Goal: Task Accomplishment & Management: Complete application form

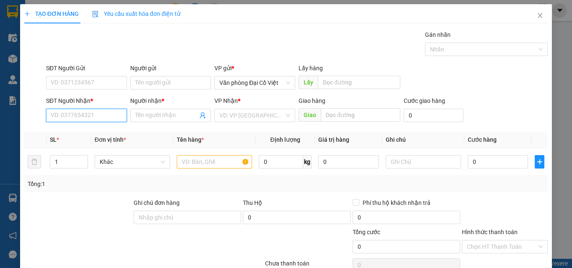
click at [78, 115] on input "SĐT Người Nhận *" at bounding box center [86, 115] width 81 height 13
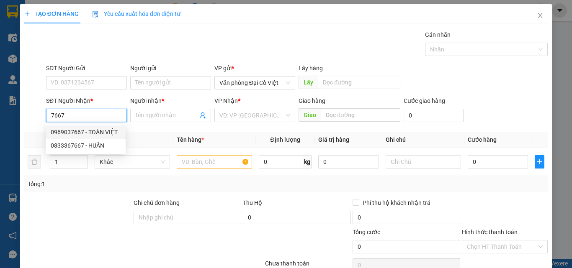
click at [66, 130] on div "0969037667 - TOÀN VIỆT" at bounding box center [86, 132] width 70 height 9
type input "0969037667"
type input "TOÀN VIỆT"
type input "60.000"
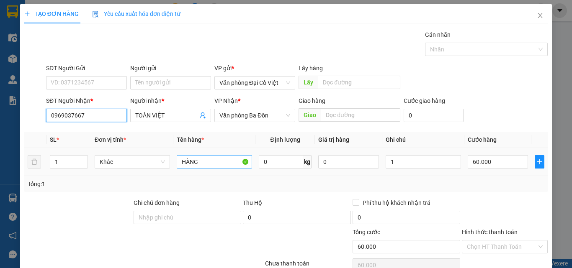
type input "0969037667"
drag, startPoint x: 207, startPoint y: 162, endPoint x: 157, endPoint y: 161, distance: 49.8
click at [157, 161] on tr "1 Khác HÀNG 0 kg 0 1 60.000" at bounding box center [285, 162] width 523 height 28
type input "hs"
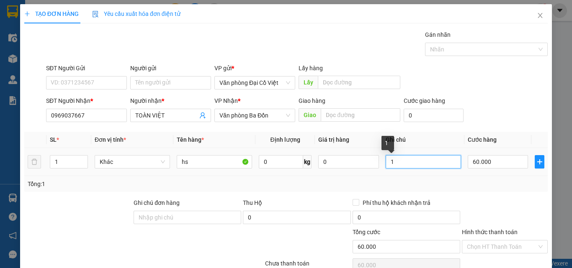
drag, startPoint x: 395, startPoint y: 164, endPoint x: 376, endPoint y: 166, distance: 18.9
click at [376, 166] on tr "1 Khác hs 0 kg 0 1 60.000" at bounding box center [285, 162] width 523 height 28
type input "hs"
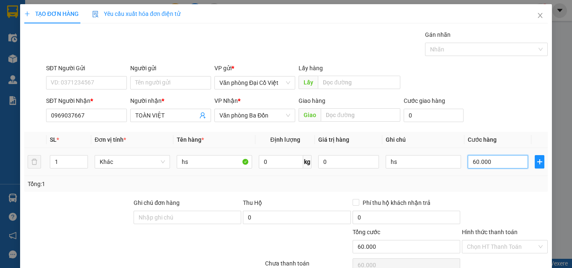
type input "3"
type input "30"
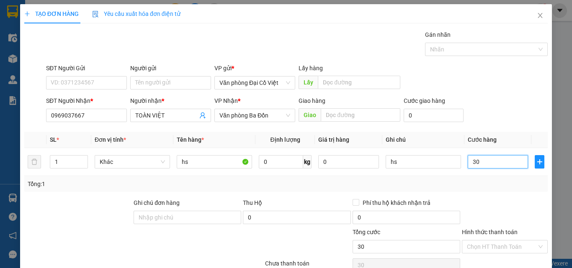
type input "30"
type input "30.000"
click at [466, 187] on div "Tổng: 1" at bounding box center [286, 184] width 516 height 9
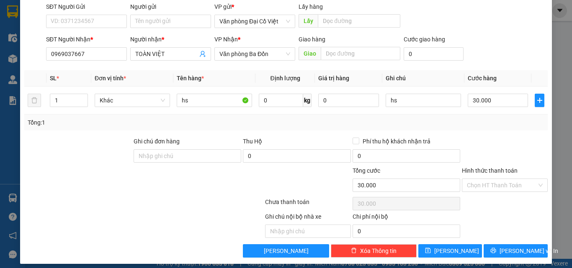
scroll to position [67, 0]
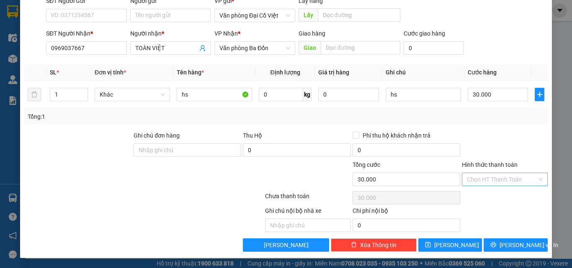
click at [479, 181] on input "Hình thức thanh toán" at bounding box center [502, 179] width 70 height 13
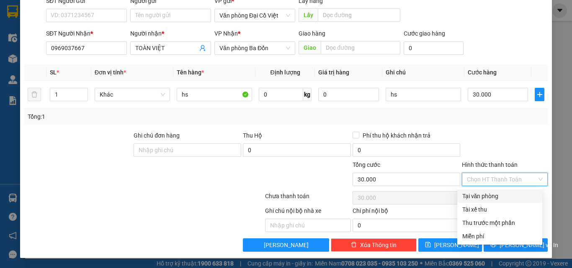
click at [474, 196] on div "Tại văn phòng" at bounding box center [499, 196] width 75 height 9
type input "0"
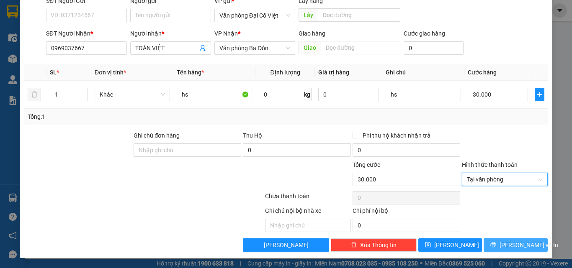
click at [500, 248] on button "[PERSON_NAME] và In" at bounding box center [515, 245] width 64 height 13
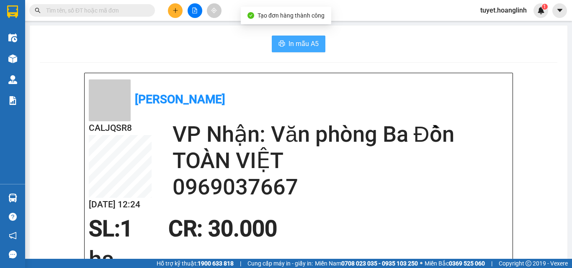
click at [278, 45] on icon "printer" at bounding box center [281, 43] width 7 height 7
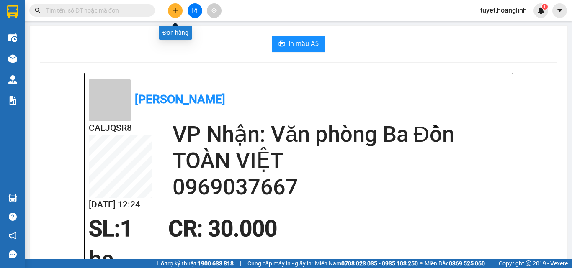
click at [172, 10] on icon "plus" at bounding box center [175, 11] width 6 height 6
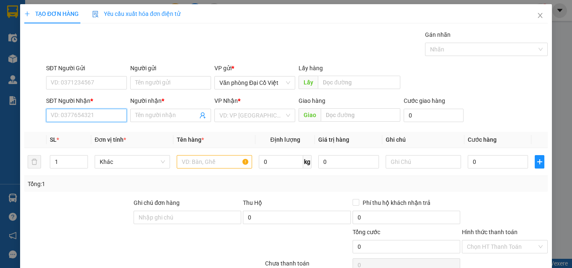
click at [89, 115] on input "SĐT Người Nhận *" at bounding box center [86, 115] width 81 height 13
type input "0854141272"
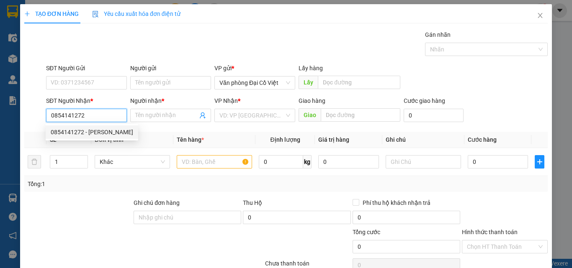
click at [71, 132] on div "0854141272 - [PERSON_NAME]" at bounding box center [92, 132] width 82 height 9
type input "[PERSON_NAME]"
type input "30.000"
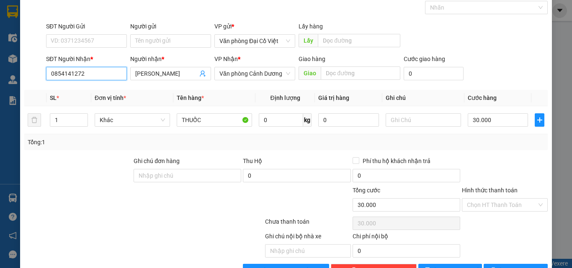
scroll to position [67, 0]
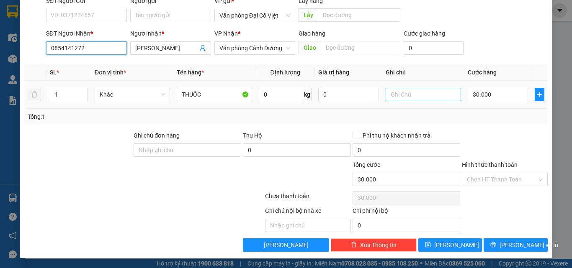
type input "0854141272"
click at [404, 93] on input "text" at bounding box center [422, 94] width 75 height 13
type input "tui"
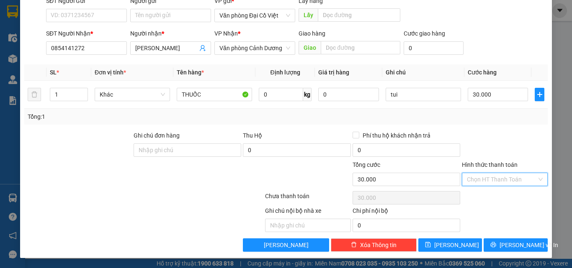
click at [478, 181] on input "Hình thức thanh toán" at bounding box center [502, 179] width 70 height 13
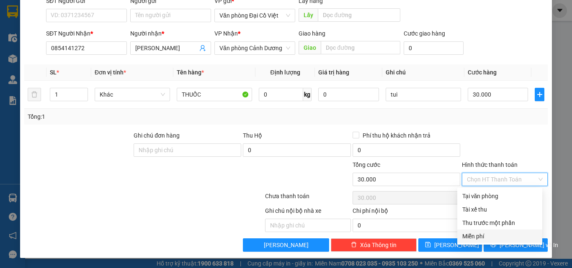
click at [469, 236] on div "Miễn phí" at bounding box center [499, 236] width 75 height 9
type input "0"
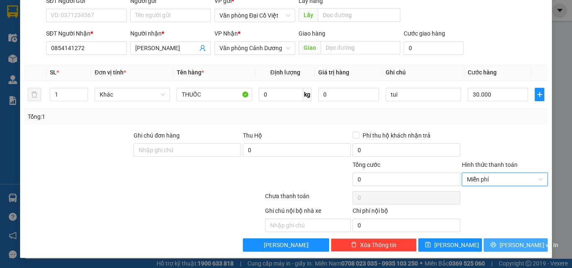
click at [492, 245] on button "[PERSON_NAME] và In" at bounding box center [515, 245] width 64 height 13
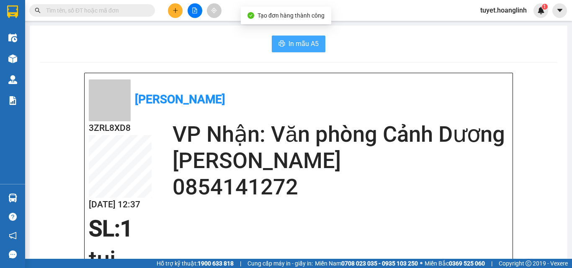
click at [297, 45] on span "In mẫu A5" at bounding box center [303, 43] width 30 height 10
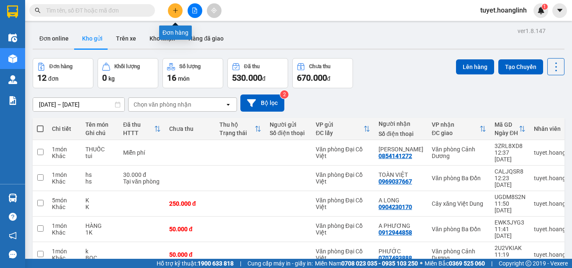
click at [175, 13] on button at bounding box center [175, 10] width 15 height 15
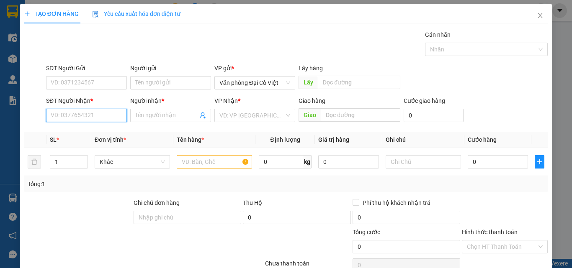
click at [78, 112] on input "SĐT Người Nhận *" at bounding box center [86, 115] width 81 height 13
click at [72, 130] on div "0386003589 - A QUẢ" at bounding box center [86, 132] width 70 height 9
type input "0386003589"
type input "A QUẢ"
type input "200.000"
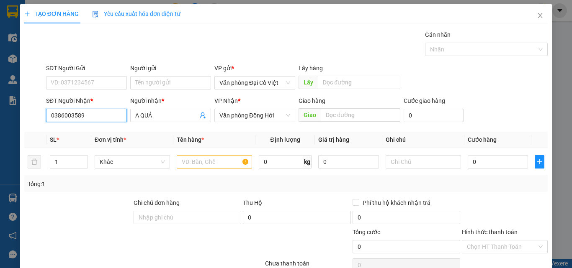
type input "200.000"
type input "0386003589"
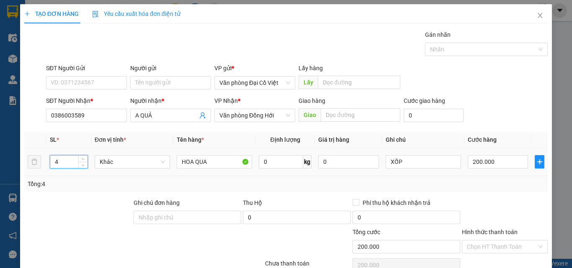
drag, startPoint x: 62, startPoint y: 164, endPoint x: 47, endPoint y: 163, distance: 14.3
click at [47, 163] on td "4" at bounding box center [68, 162] width 45 height 28
type input "2"
click at [500, 163] on input "200.000" at bounding box center [497, 161] width 60 height 13
type input "1"
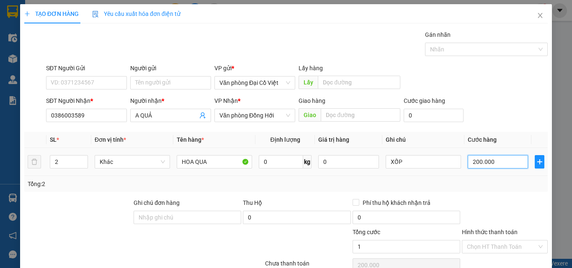
type input "1"
type input "15"
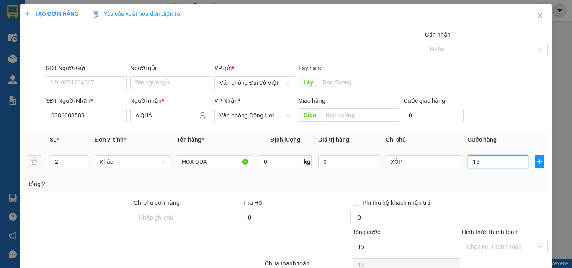
type input "150"
click at [481, 187] on div "Tổng: 2" at bounding box center [286, 184] width 516 height 9
type input "150.000"
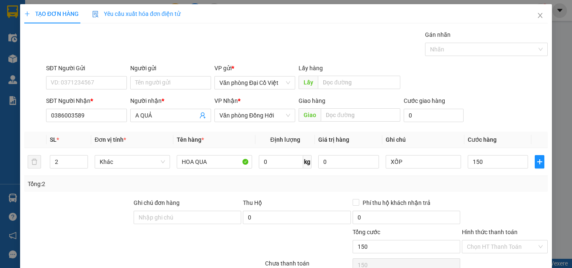
type input "150.000"
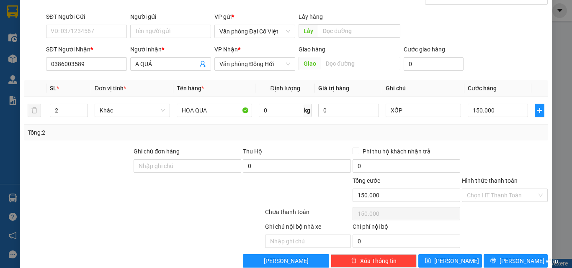
scroll to position [67, 0]
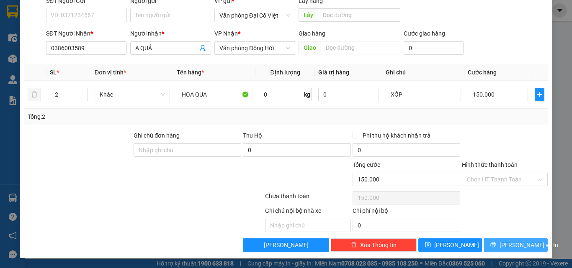
click at [493, 246] on button "[PERSON_NAME] và In" at bounding box center [515, 245] width 64 height 13
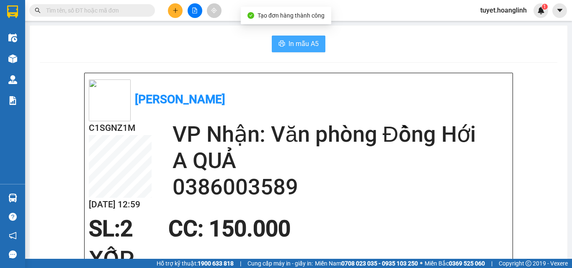
click at [295, 45] on span "In mẫu A5" at bounding box center [303, 43] width 30 height 10
